Goal: Manage account settings

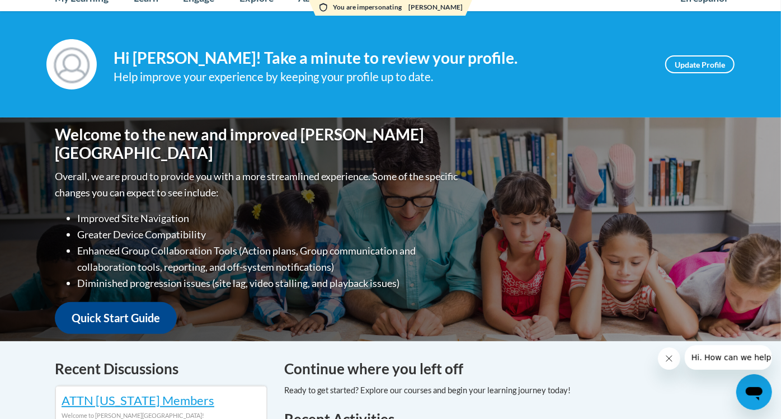
scroll to position [115, 0]
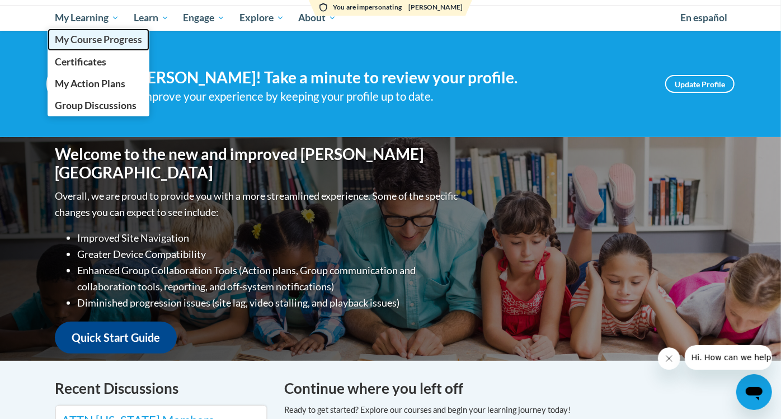
click at [98, 45] on link "My Course Progress" at bounding box center [99, 40] width 102 height 22
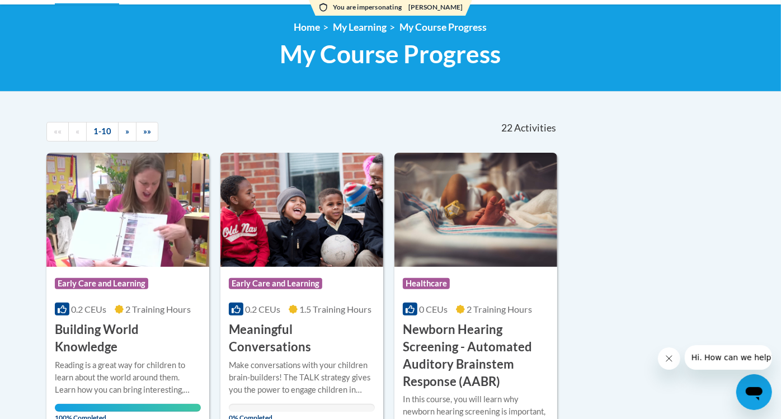
scroll to position [125, 0]
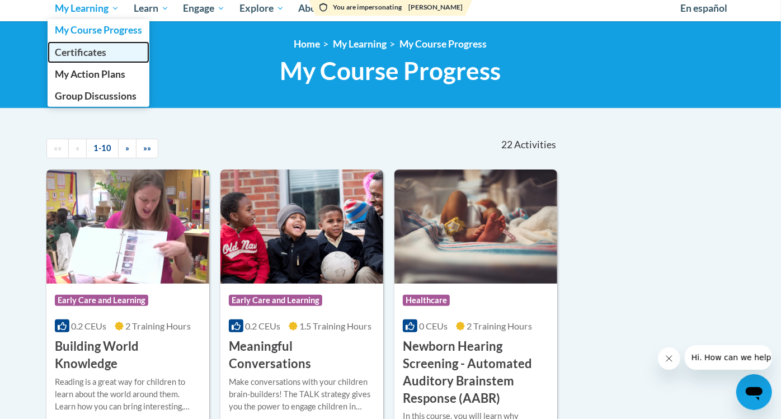
click at [79, 48] on span "Certificates" at bounding box center [80, 52] width 51 height 12
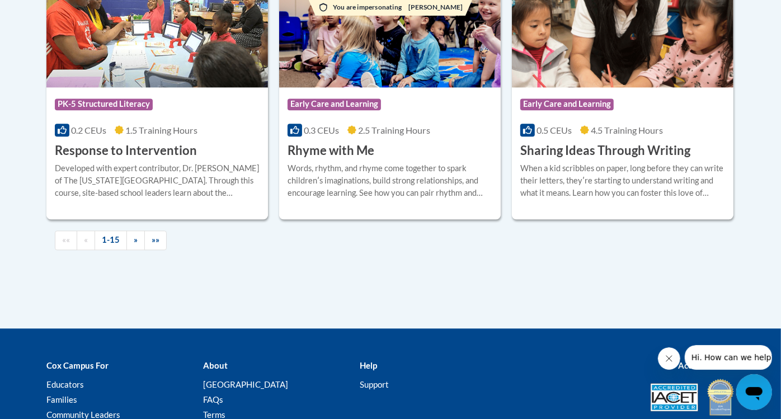
scroll to position [1547, 0]
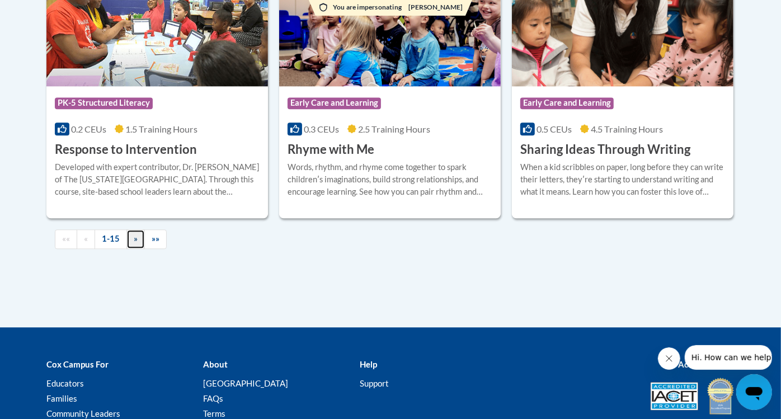
click at [139, 238] on link "»" at bounding box center [135, 239] width 18 height 20
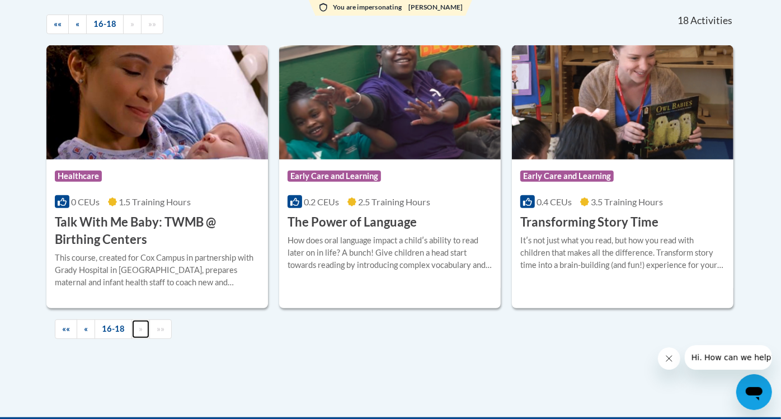
scroll to position [318, 0]
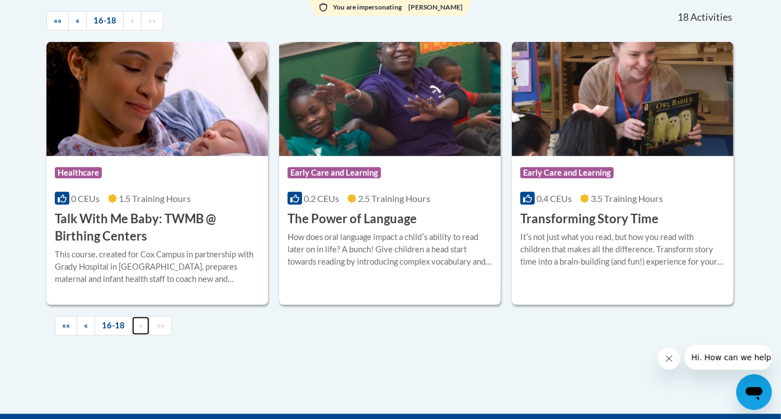
click at [139, 326] on span "»" at bounding box center [141, 326] width 4 height 10
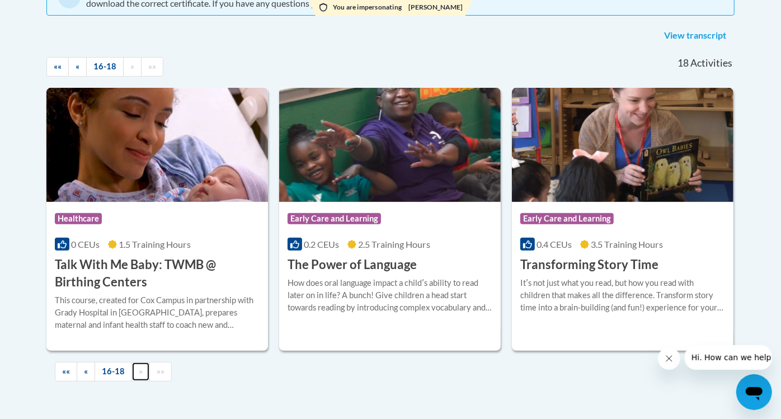
scroll to position [274, 0]
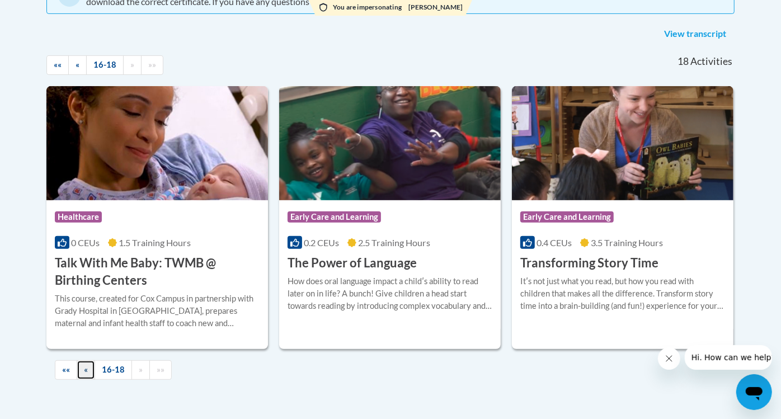
click at [90, 363] on link "«" at bounding box center [86, 370] width 18 height 20
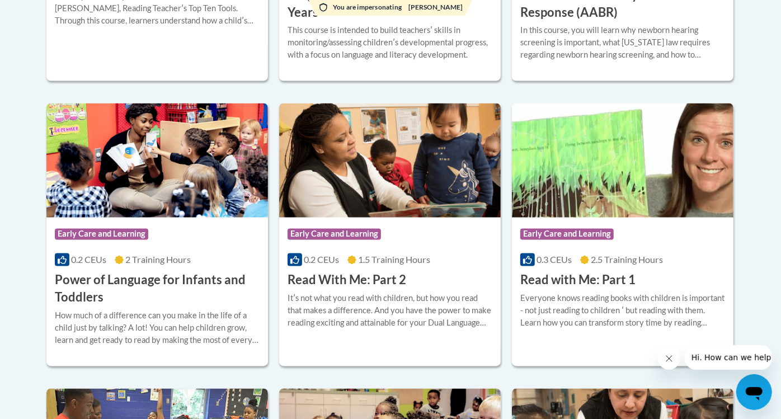
scroll to position [1068, 0]
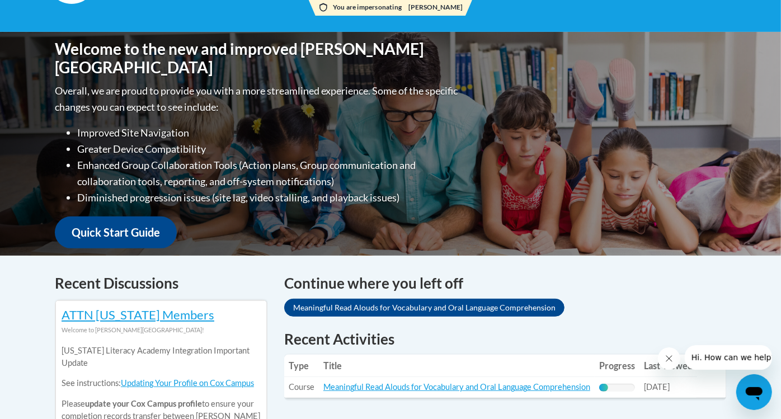
scroll to position [384, 0]
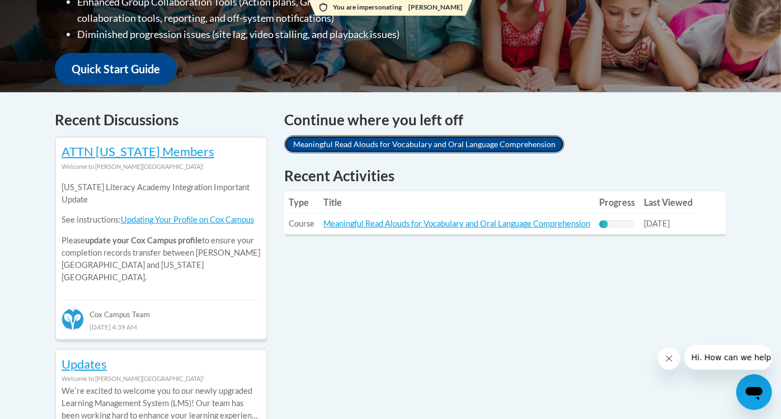
click at [471, 140] on link "Meaningful Read Alouds for Vocabulary and Oral Language Comprehension" at bounding box center [424, 144] width 280 height 18
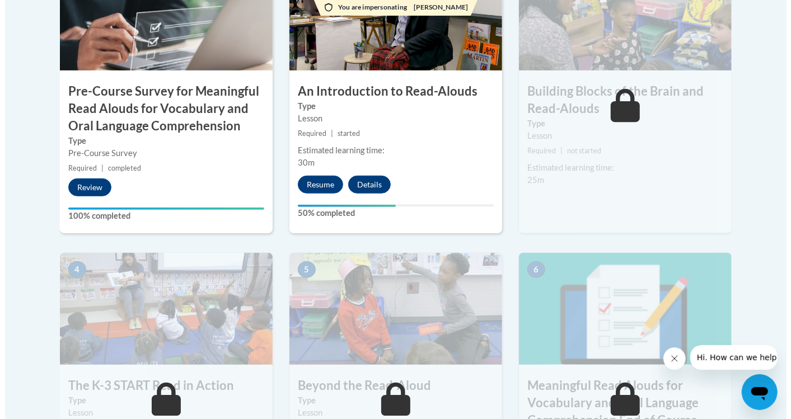
scroll to position [458, 0]
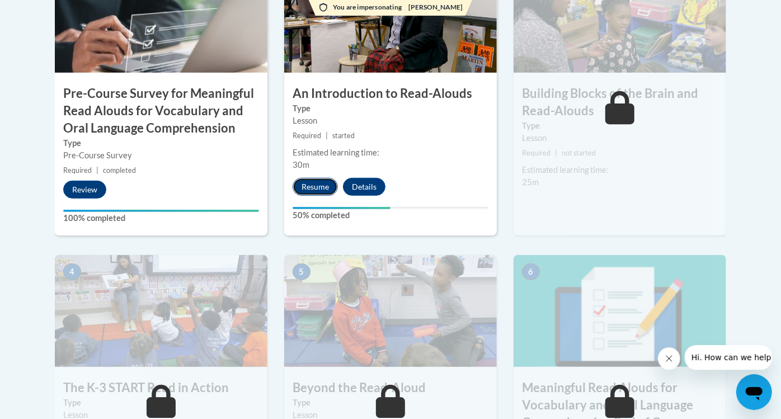
click at [319, 182] on button "Resume" at bounding box center [315, 187] width 45 height 18
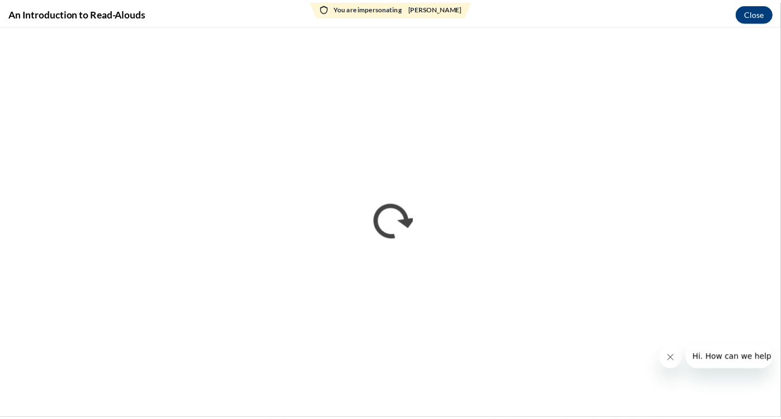
scroll to position [0, 0]
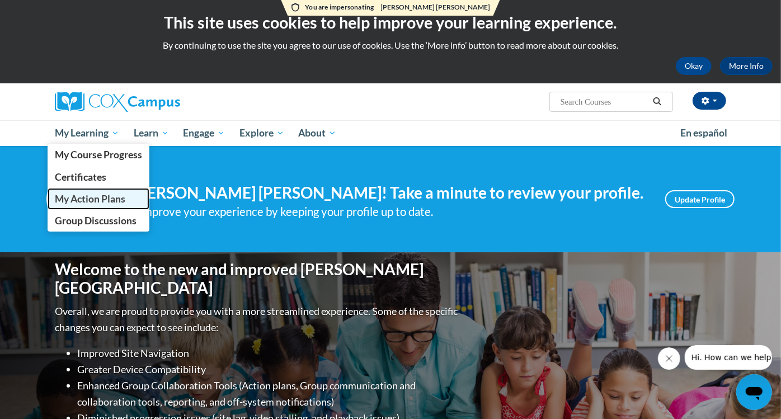
click at [112, 202] on span "My Action Plans" at bounding box center [90, 199] width 70 height 12
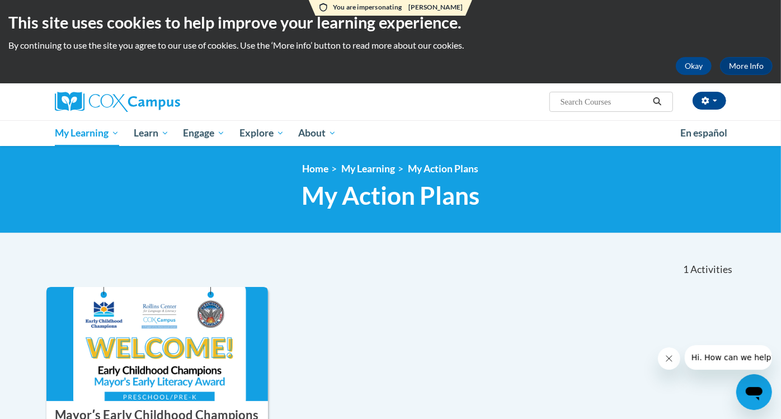
click at [140, 348] on img at bounding box center [157, 344] width 222 height 114
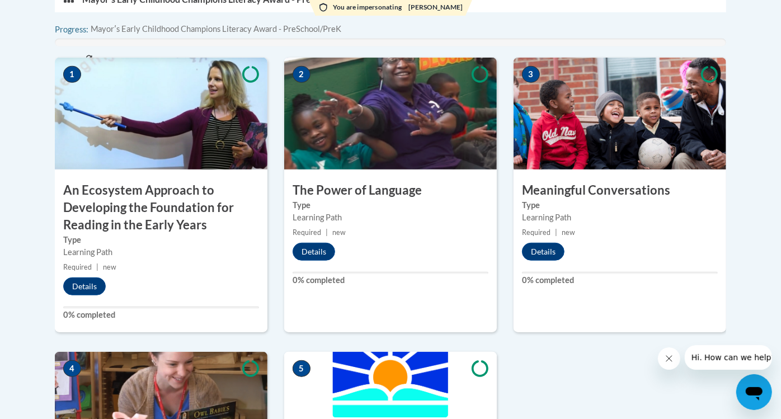
scroll to position [438, 0]
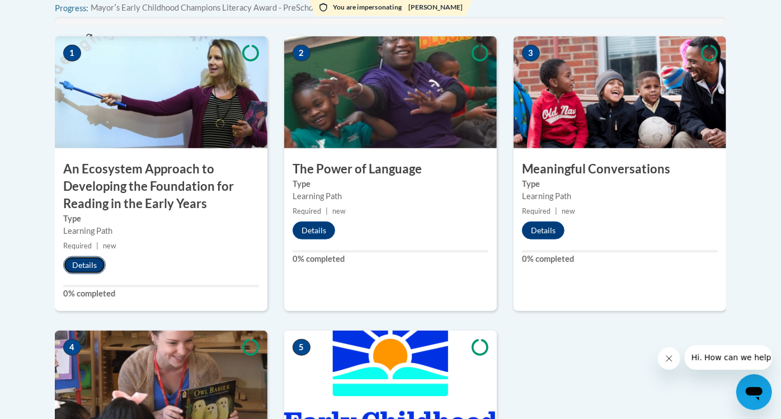
click at [88, 262] on button "Details" at bounding box center [84, 265] width 43 height 18
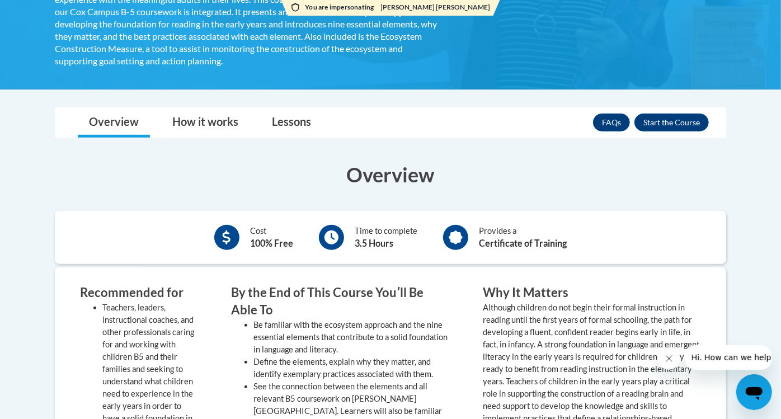
scroll to position [351, 0]
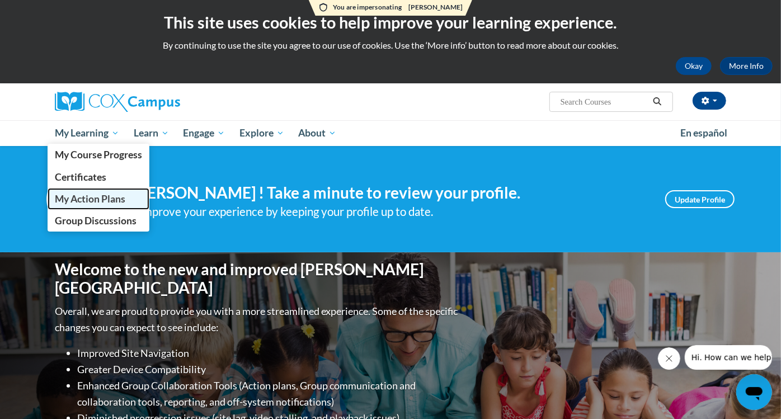
click at [94, 201] on span "My Action Plans" at bounding box center [90, 199] width 70 height 12
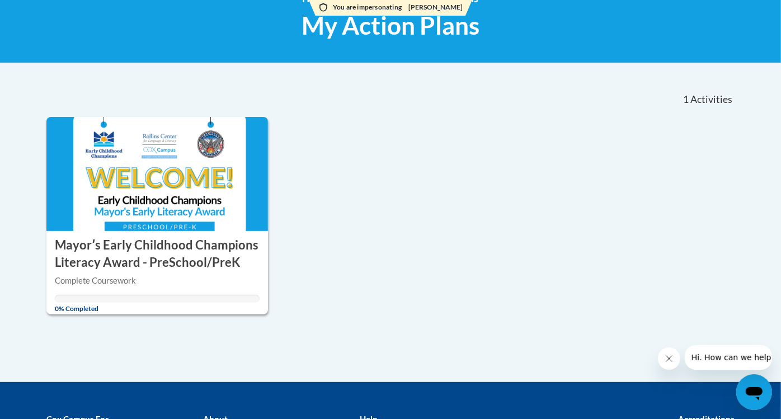
scroll to position [175, 0]
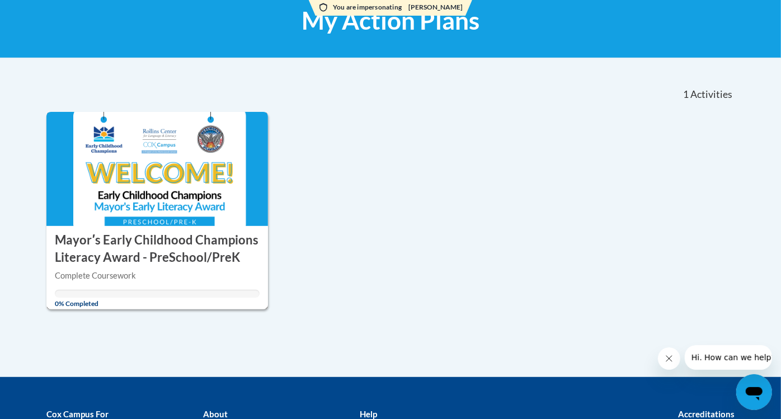
click at [120, 274] on div "Complete Coursework" at bounding box center [157, 276] width 205 height 12
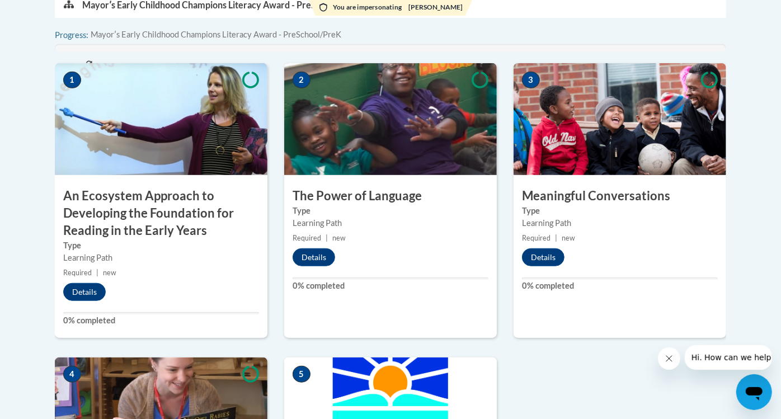
scroll to position [411, 0]
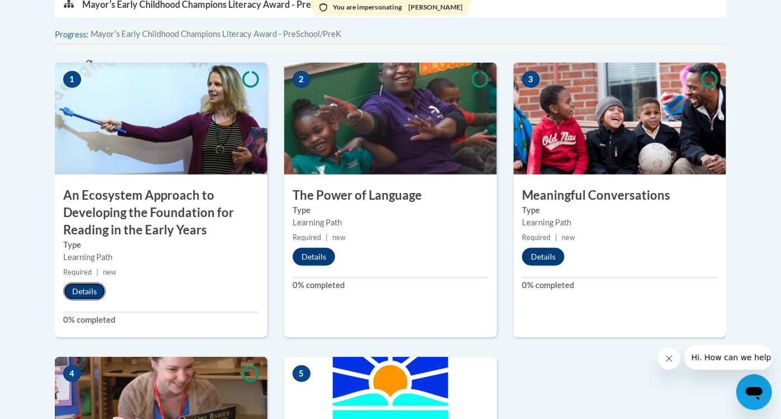
click at [73, 283] on button "Details" at bounding box center [84, 292] width 43 height 18
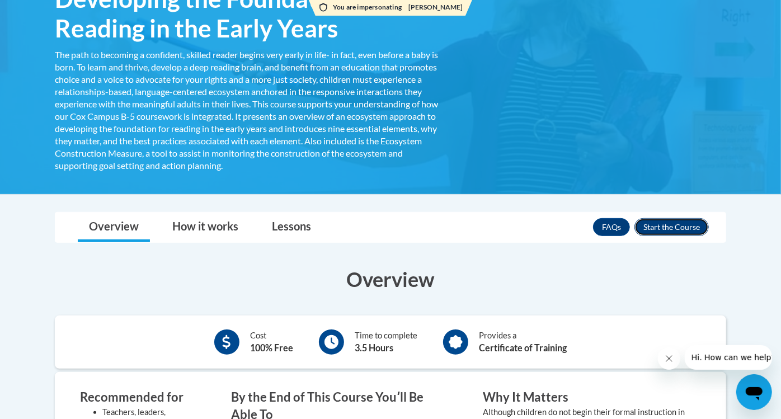
click at [667, 233] on button "Enroll" at bounding box center [671, 227] width 74 height 18
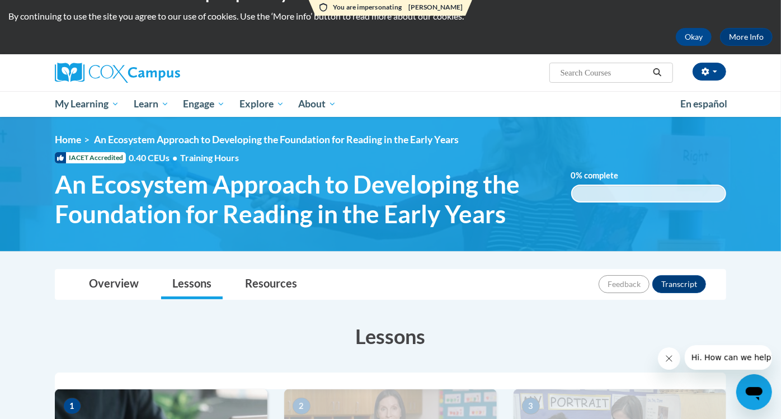
scroll to position [33, 0]
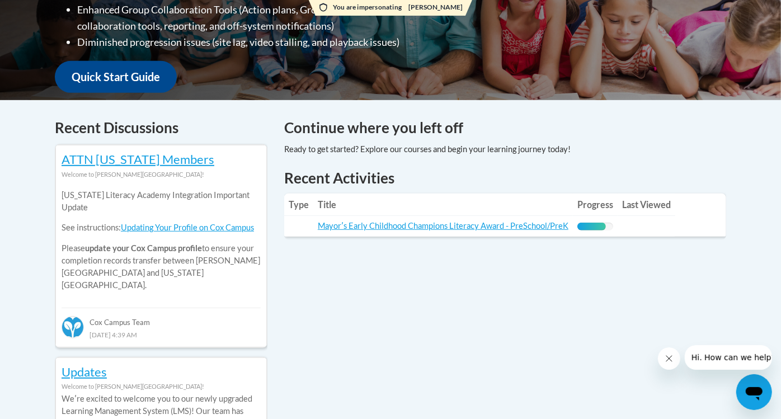
scroll to position [377, 0]
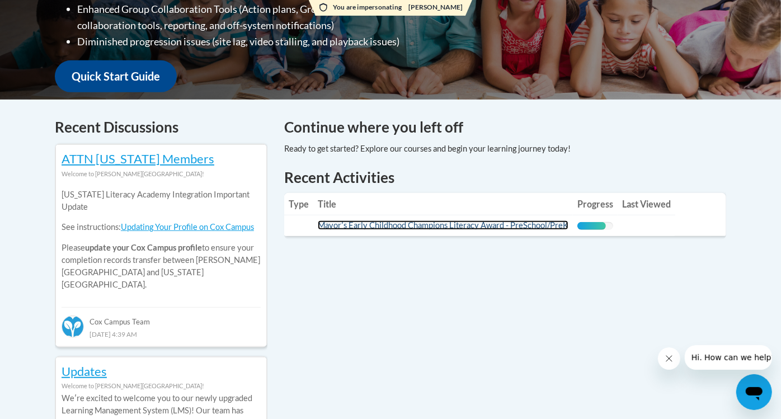
click at [501, 220] on link "Mayorʹs Early Childhood Champions Literacy Award - PreSchool/PreK" at bounding box center [443, 225] width 251 height 10
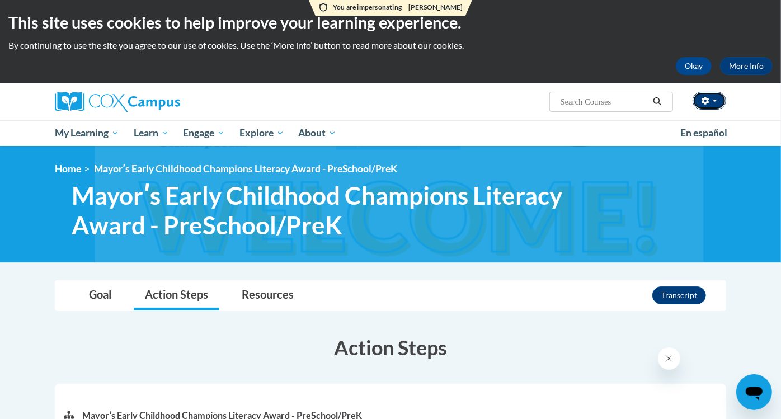
click at [709, 101] on icon "button" at bounding box center [706, 101] width 8 height 8
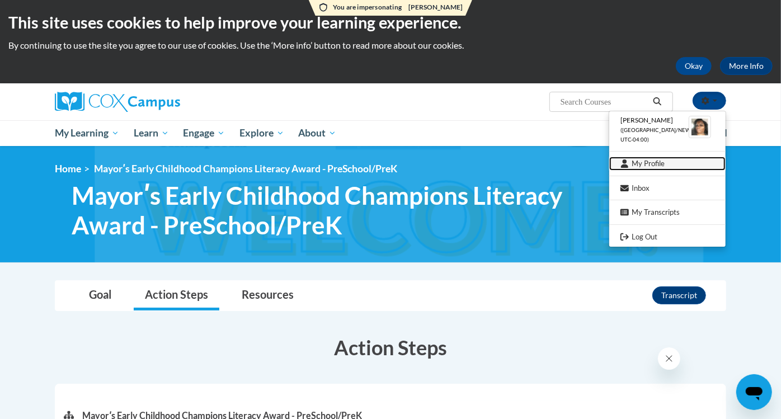
click at [642, 161] on link "My Profile" at bounding box center [667, 164] width 116 height 14
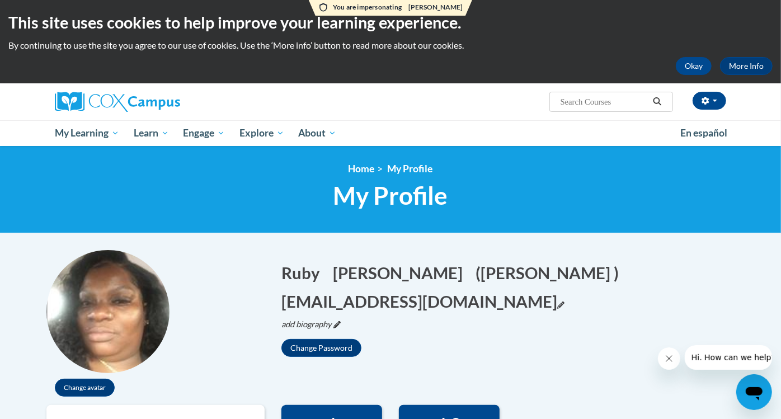
drag, startPoint x: 490, startPoint y: 301, endPoint x: 290, endPoint y: 298, distance: 199.8
click at [290, 298] on button "[EMAIL_ADDRESS][DOMAIN_NAME] Edit" at bounding box center [422, 301] width 283 height 23
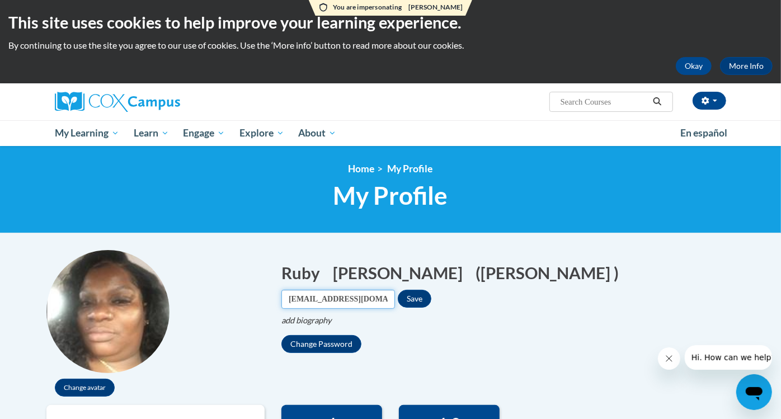
click at [395, 290] on input "[EMAIL_ADDRESS][DOMAIN_NAME]" at bounding box center [338, 299] width 114 height 19
click at [431, 290] on button "Save" at bounding box center [415, 299] width 34 height 18
